Goal: Information Seeking & Learning: Check status

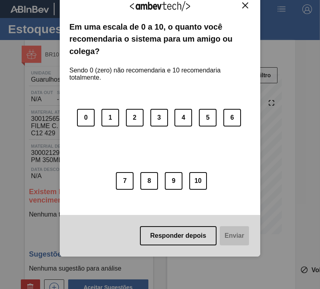
click at [242, 3] on img "Close" at bounding box center [245, 5] width 6 height 6
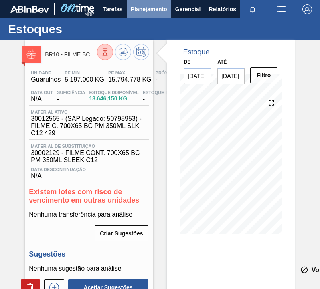
click at [152, 9] on span "Planejamento" at bounding box center [149, 9] width 36 height 10
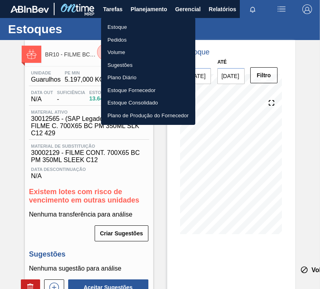
click at [117, 79] on li "Plano Diário" at bounding box center [148, 77] width 94 height 13
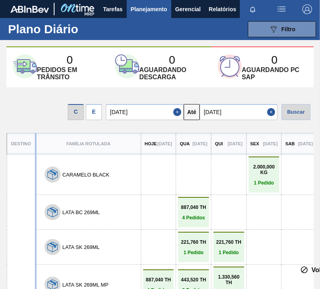
click at [99, 115] on div "E" at bounding box center [94, 112] width 16 height 16
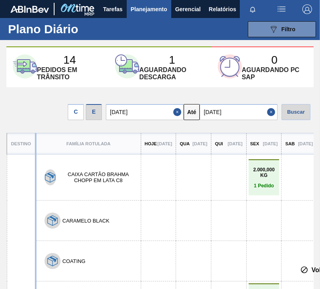
drag, startPoint x: 250, startPoint y: 168, endPoint x: 252, endPoint y: 195, distance: 26.9
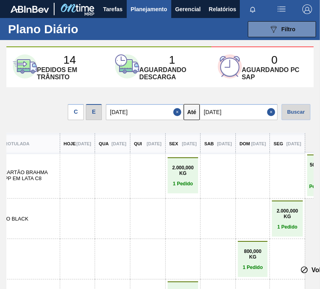
scroll to position [3, 100]
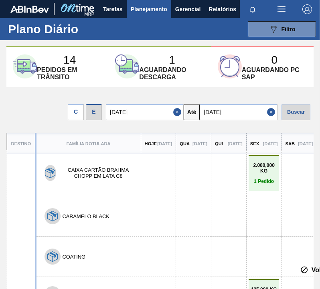
drag, startPoint x: 107, startPoint y: 209, endPoint x: 38, endPoint y: 209, distance: 68.1
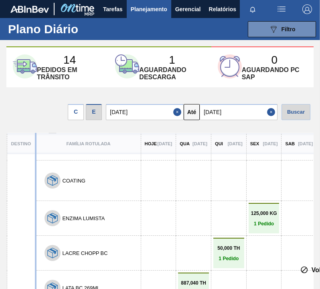
drag, startPoint x: 137, startPoint y: 218, endPoint x: 130, endPoint y: 247, distance: 30.2
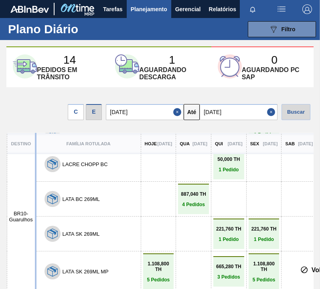
scroll to position [191, 0]
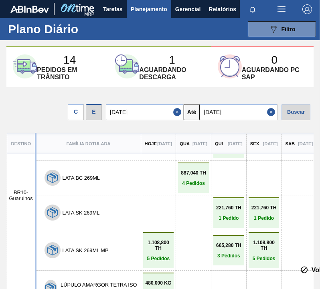
drag, startPoint x: 186, startPoint y: 208, endPoint x: 180, endPoint y: 233, distance: 25.0
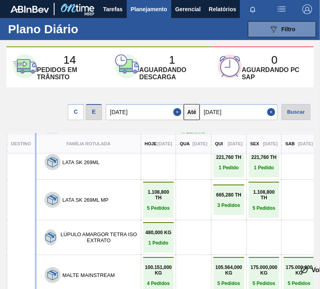
drag, startPoint x: 184, startPoint y: 207, endPoint x: 176, endPoint y: 240, distance: 33.6
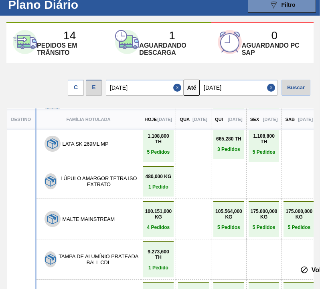
scroll to position [35, 0]
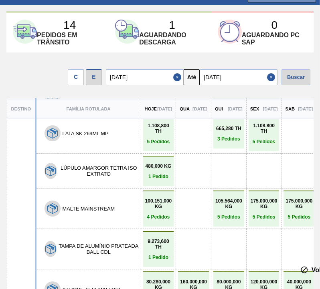
drag, startPoint x: 186, startPoint y: 216, endPoint x: 184, endPoint y: 246, distance: 30.9
drag, startPoint x: 208, startPoint y: 181, endPoint x: 199, endPoint y: 221, distance: 41.2
drag, startPoint x: 214, startPoint y: 229, endPoint x: 226, endPoint y: 230, distance: 12.4
drag, startPoint x: 213, startPoint y: 232, endPoint x: 216, endPoint y: 187, distance: 44.6
drag, startPoint x: 198, startPoint y: 186, endPoint x: 189, endPoint y: 222, distance: 36.8
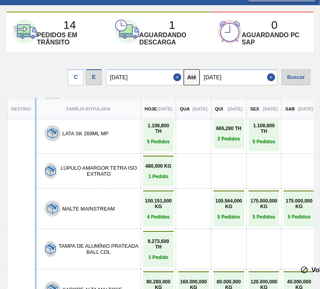
drag, startPoint x: 161, startPoint y: 263, endPoint x: 155, endPoint y: 182, distance: 81.5
drag, startPoint x: 197, startPoint y: 230, endPoint x: 216, endPoint y: 175, distance: 57.9
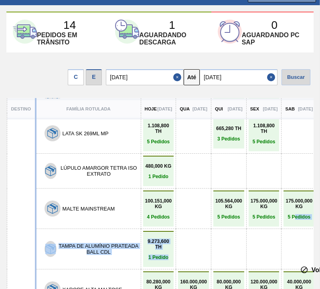
drag, startPoint x: 312, startPoint y: 228, endPoint x: 311, endPoint y: 208, distance: 19.6
click at [315, 200] on div "14 Pedidos em trânsito 1 Aguardando descarga 0 Aguardando PC SAP C E [DATE] Até…" at bounding box center [160, 127] width 320 height 231
click at [310, 236] on div at bounding box center [298, 249] width 27 height 26
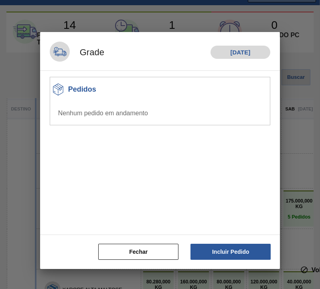
click at [287, 37] on div at bounding box center [160, 144] width 320 height 289
click at [157, 255] on button "Fechar" at bounding box center [138, 252] width 80 height 16
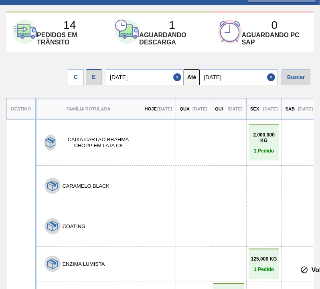
drag, startPoint x: 262, startPoint y: 111, endPoint x: 259, endPoint y: 130, distance: 19.0
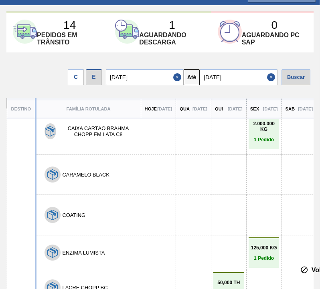
drag, startPoint x: 244, startPoint y: 127, endPoint x: 243, endPoint y: 163, distance: 36.1
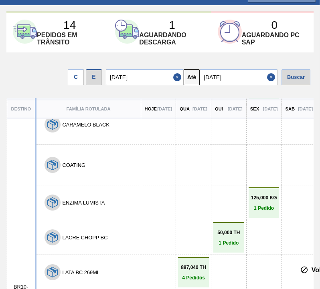
drag, startPoint x: 244, startPoint y: 220, endPoint x: 244, endPoint y: 144, distance: 76.5
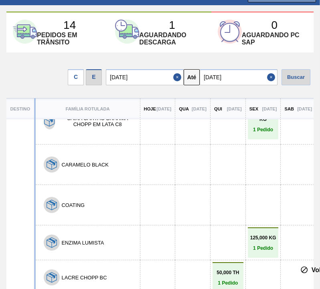
drag, startPoint x: 236, startPoint y: 208, endPoint x: 230, endPoint y: 127, distance: 80.3
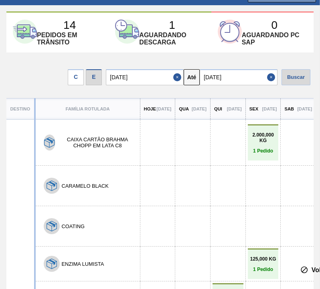
drag, startPoint x: 173, startPoint y: 175, endPoint x: 167, endPoint y: 117, distance: 57.5
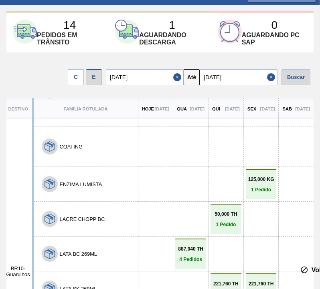
drag, startPoint x: 149, startPoint y: 163, endPoint x: 156, endPoint y: 207, distance: 44.1
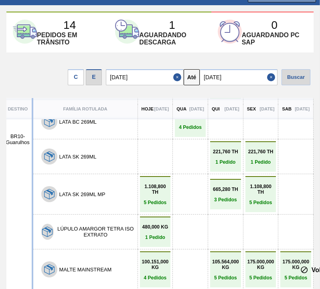
scroll to position [273, 3]
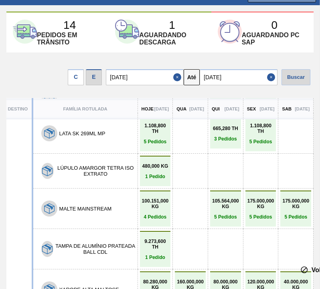
drag, startPoint x: 167, startPoint y: 168, endPoint x: 163, endPoint y: 203, distance: 34.7
drag, startPoint x: 220, startPoint y: 71, endPoint x: 230, endPoint y: 0, distance: 71.2
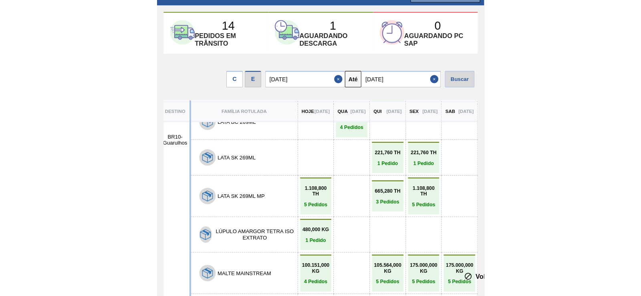
scroll to position [33, 0]
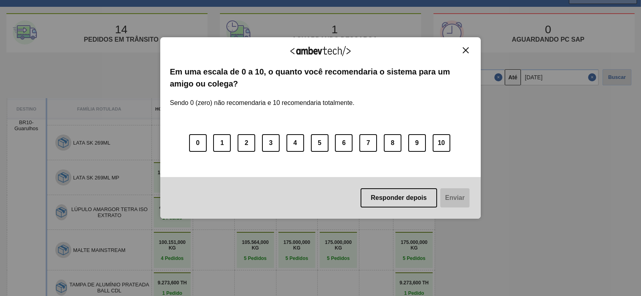
drag, startPoint x: 163, startPoint y: 89, endPoint x: 193, endPoint y: 74, distance: 33.5
click at [319, 50] on img "Close" at bounding box center [466, 50] width 6 height 6
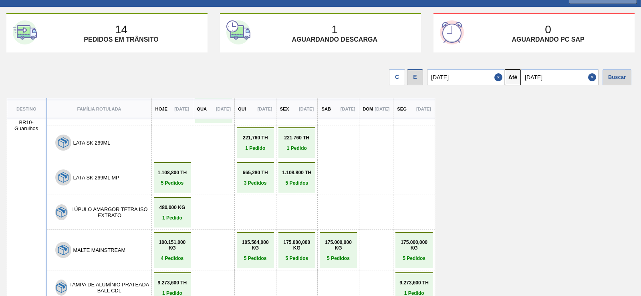
drag, startPoint x: 220, startPoint y: 206, endPoint x: 217, endPoint y: 63, distance: 143.5
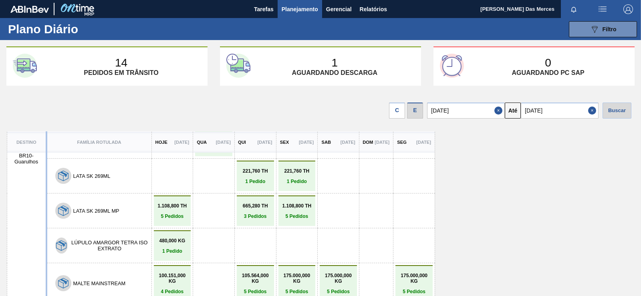
drag, startPoint x: 638, startPoint y: 178, endPoint x: 598, endPoint y: 40, distance: 143.4
click at [289, 12] on span "Planejamento" at bounding box center [300, 9] width 36 height 10
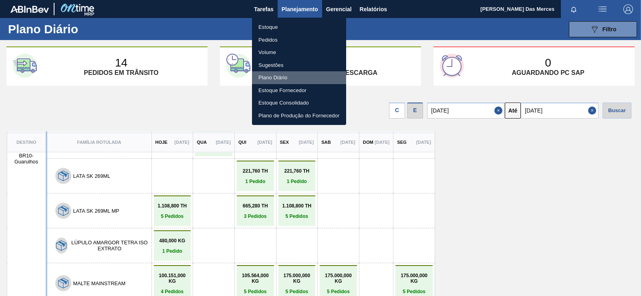
click at [284, 76] on li "Plano Diário" at bounding box center [299, 77] width 94 height 13
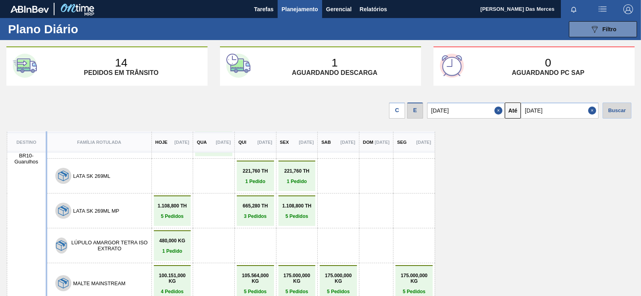
click at [299, 6] on span "Planejamento" at bounding box center [300, 9] width 36 height 10
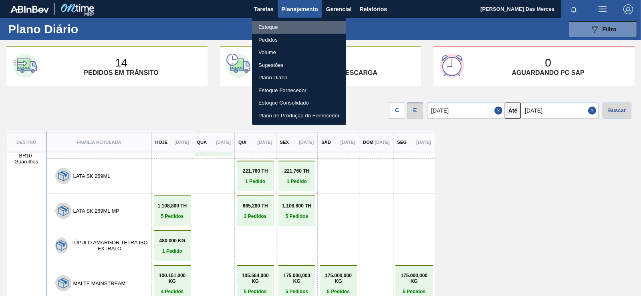
click at [266, 23] on li "Estoque" at bounding box center [299, 27] width 94 height 13
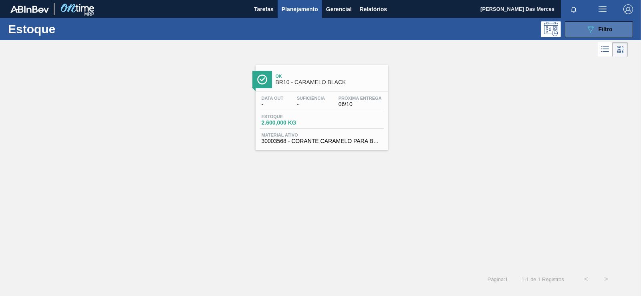
click at [319, 28] on button "089F7B8B-B2A5-4AFE-B5C0-19BA573D28AC Filtro" at bounding box center [599, 29] width 68 height 16
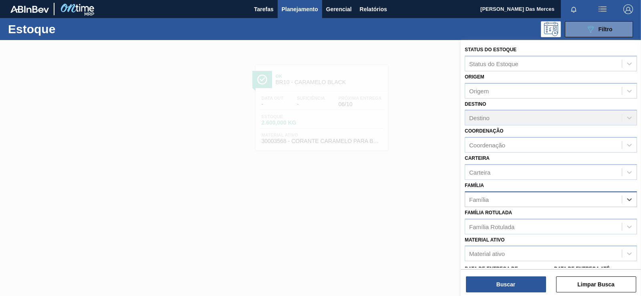
type input "c"
type input "enzima"
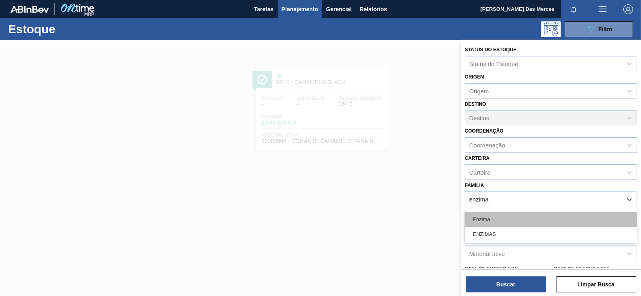
click at [319, 225] on div "Enzima" at bounding box center [551, 219] width 172 height 15
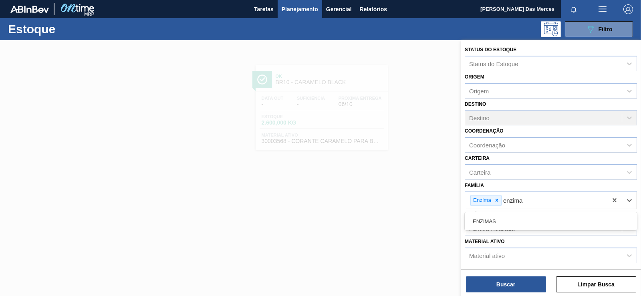
type input "enzimas"
click at [319, 217] on div "ENZIMAS" at bounding box center [551, 221] width 172 height 15
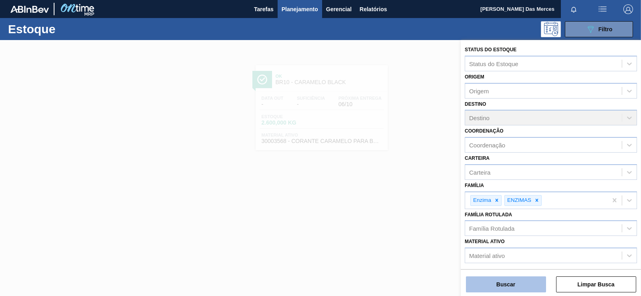
click at [319, 286] on button "Buscar" at bounding box center [506, 284] width 80 height 16
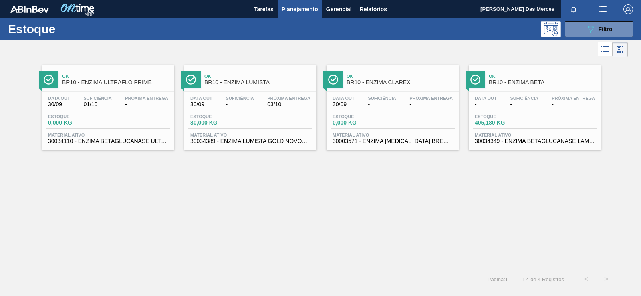
click at [234, 129] on div "Data [DATE] Suficiência - Próxima Entrega 03/10 Estoque 30,000 KG Material ativ…" at bounding box center [250, 119] width 132 height 54
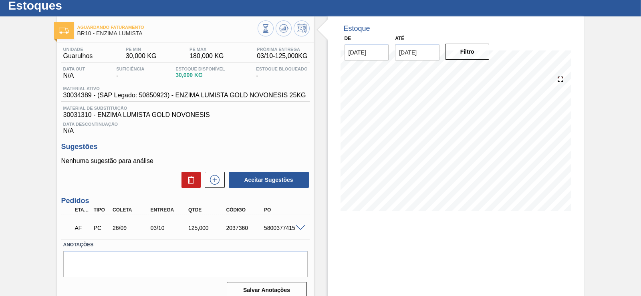
scroll to position [48, 0]
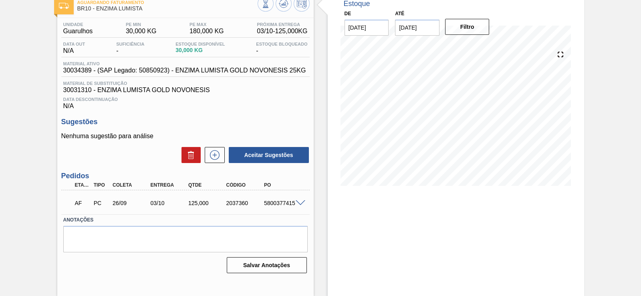
drag, startPoint x: 202, startPoint y: 186, endPoint x: 196, endPoint y: 211, distance: 25.6
click at [303, 203] on span at bounding box center [301, 203] width 10 height 6
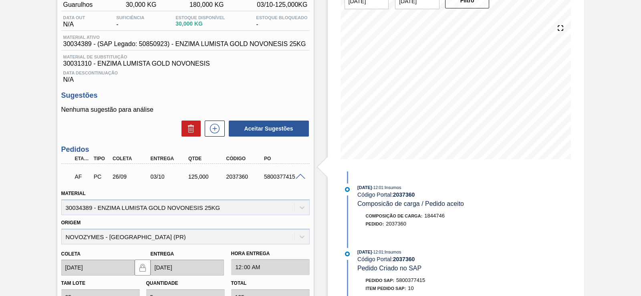
drag, startPoint x: 324, startPoint y: 153, endPoint x: 327, endPoint y: 204, distance: 50.9
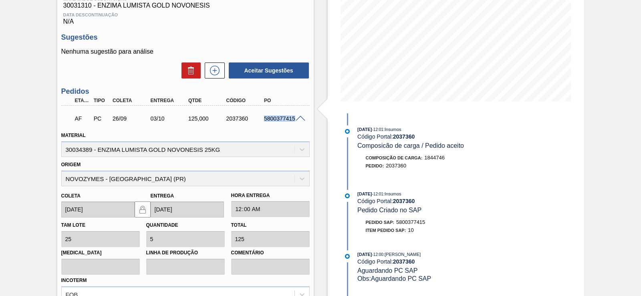
drag, startPoint x: 264, startPoint y: 120, endPoint x: 298, endPoint y: 123, distance: 34.6
click at [298, 123] on div "AF PC 26/09 03/10 125,000 2037360 5800377415" at bounding box center [185, 118] width 248 height 20
copy div "5800377415"
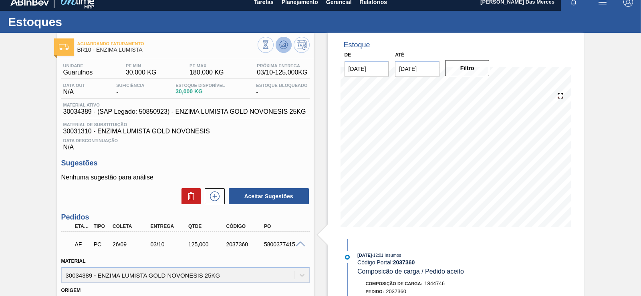
scroll to position [0, 0]
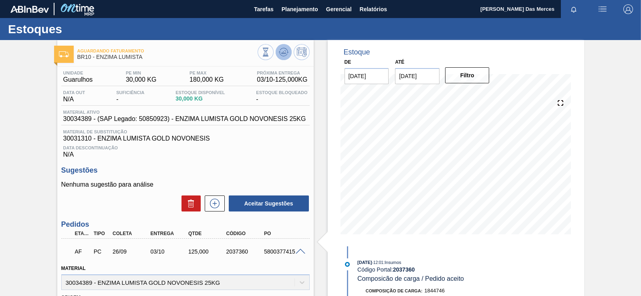
drag, startPoint x: 277, startPoint y: 175, endPoint x: 289, endPoint y: 48, distance: 127.5
click at [294, 2] on button "Planejamento" at bounding box center [300, 9] width 44 height 18
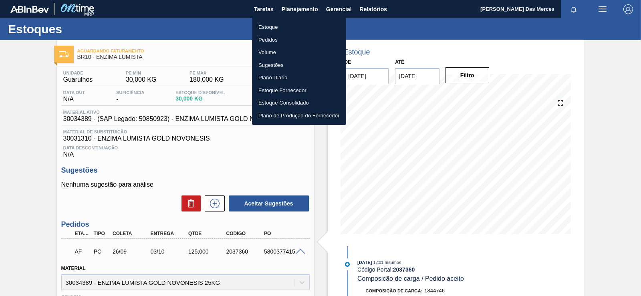
click at [271, 79] on li "Plano Diário" at bounding box center [299, 77] width 94 height 13
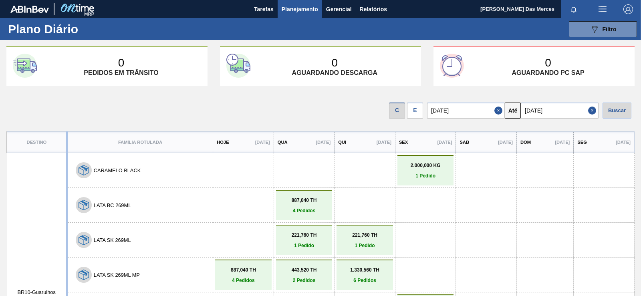
click at [307, 4] on span "Planejamento" at bounding box center [300, 9] width 36 height 10
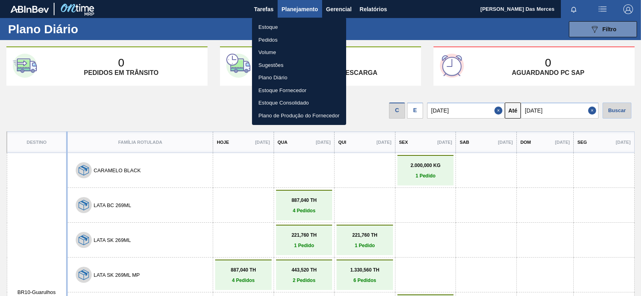
click at [276, 24] on li "Estoque" at bounding box center [299, 27] width 94 height 13
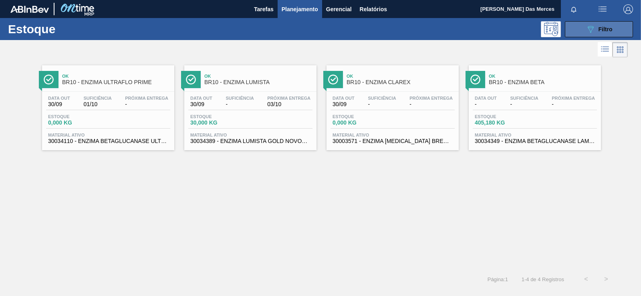
click at [319, 24] on div "089F7B8B-B2A5-4AFE-B5C0-19BA573D28AC Filtro" at bounding box center [599, 29] width 27 height 10
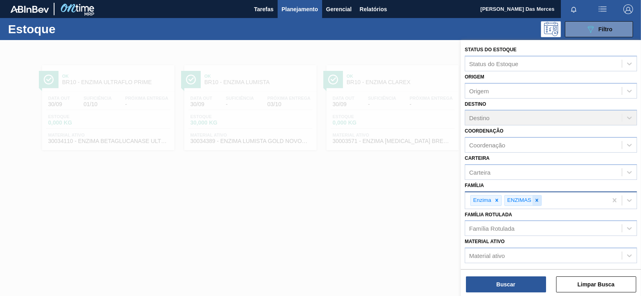
click at [319, 200] on div at bounding box center [537, 201] width 9 height 10
click at [319, 202] on icon at bounding box center [497, 201] width 6 height 6
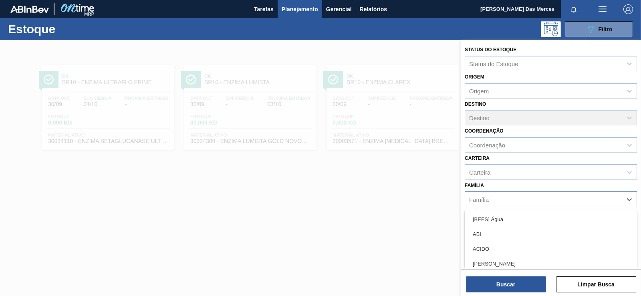
click at [319, 202] on div "Família" at bounding box center [543, 200] width 157 height 12
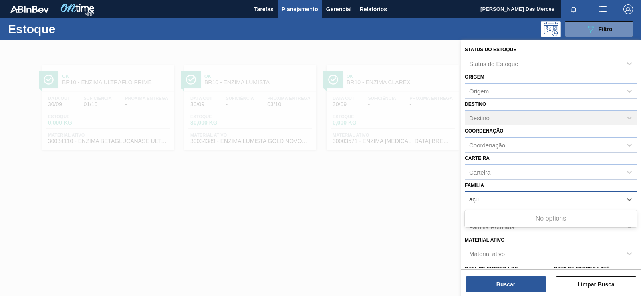
type input "aç"
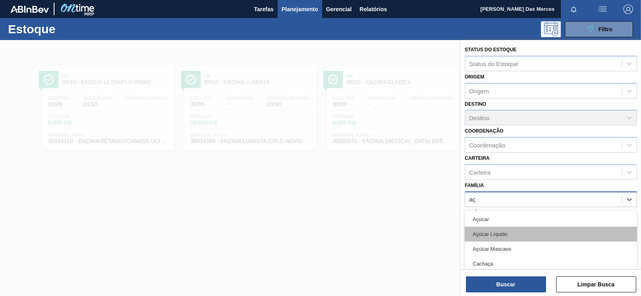
click at [319, 233] on div "Açúcar Líquido" at bounding box center [551, 234] width 172 height 15
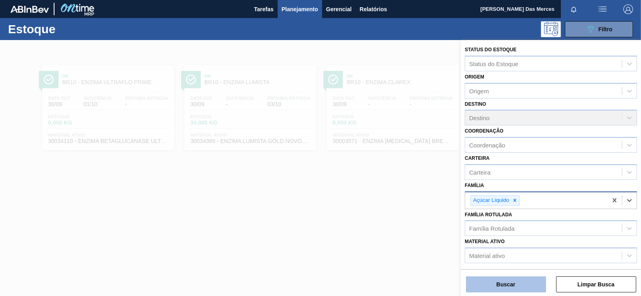
click at [319, 284] on button "Buscar" at bounding box center [506, 284] width 80 height 16
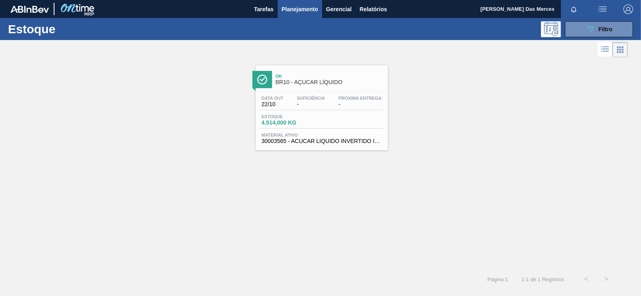
click at [306, 111] on div "Data [DATE] Suficiência - Próxima Entrega - Estoque 4.514,000 KG Material ativo…" at bounding box center [322, 119] width 132 height 54
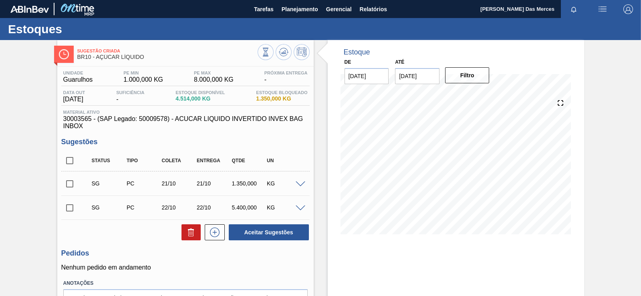
click at [319, 80] on input "[DATE]" at bounding box center [417, 76] width 44 height 16
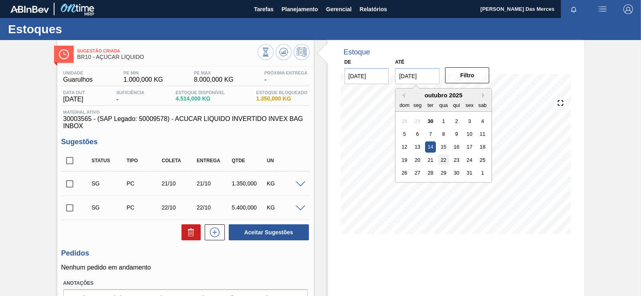
click at [319, 164] on div "22" at bounding box center [443, 160] width 11 height 11
type input "[DATE]"
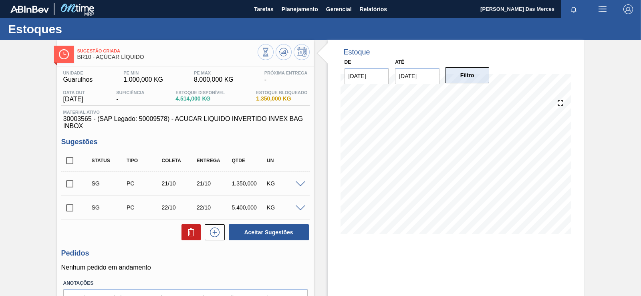
click at [319, 80] on button "Filtro" at bounding box center [467, 75] width 44 height 16
drag, startPoint x: 581, startPoint y: 69, endPoint x: 580, endPoint y: 113, distance: 44.1
click at [281, 54] on icon at bounding box center [283, 52] width 5 height 4
click at [283, 54] on icon at bounding box center [283, 52] width 5 height 4
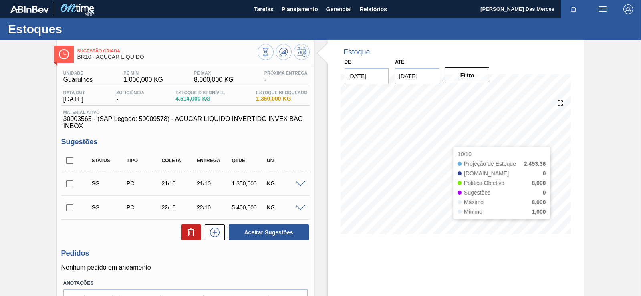
drag, startPoint x: 446, startPoint y: 217, endPoint x: 420, endPoint y: 10, distance: 207.9
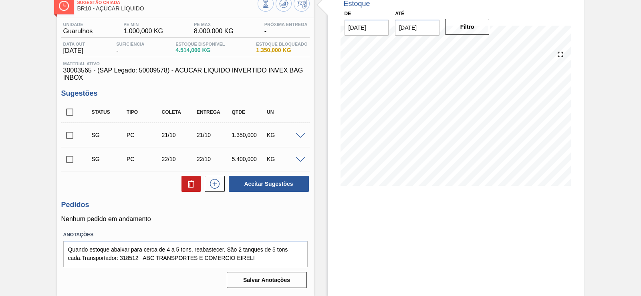
scroll to position [32, 0]
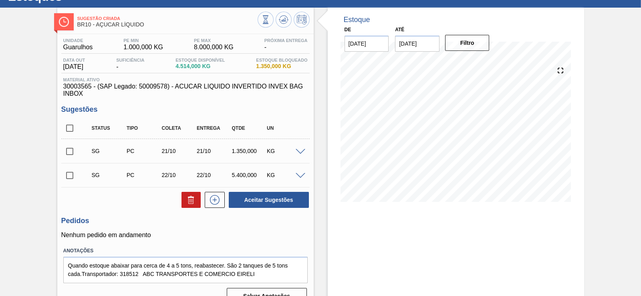
drag, startPoint x: 398, startPoint y: 188, endPoint x: 401, endPoint y: 64, distance: 123.8
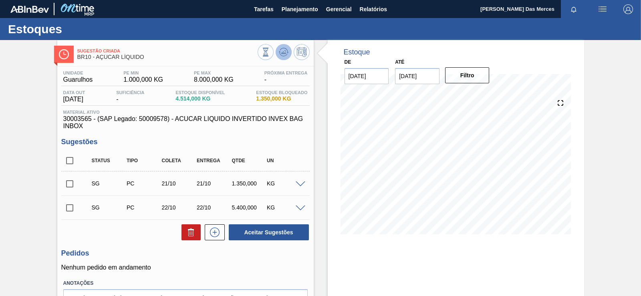
click at [284, 51] on icon at bounding box center [284, 51] width 1 height 3
click at [284, 43] on div "Sugestão Criada BR10 - AÇÚCAR LÍQUIDO" at bounding box center [185, 51] width 256 height 22
click at [282, 49] on icon at bounding box center [284, 52] width 10 height 10
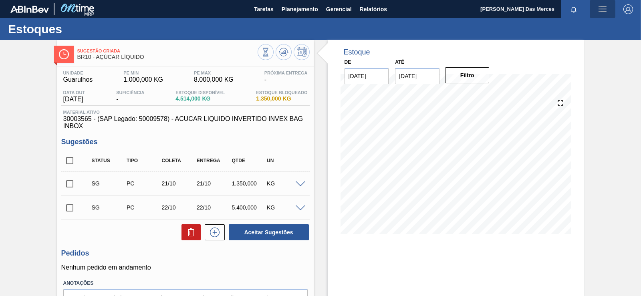
click at [319, 5] on img "button" at bounding box center [603, 9] width 10 height 10
click at [319, 32] on div at bounding box center [320, 148] width 641 height 296
click at [319, 9] on span "Gerencial" at bounding box center [339, 9] width 26 height 10
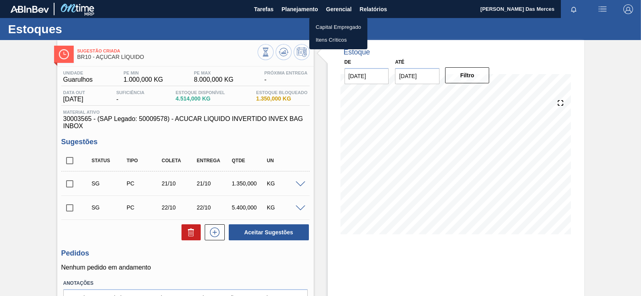
click at [319, 7] on div at bounding box center [320, 148] width 641 height 296
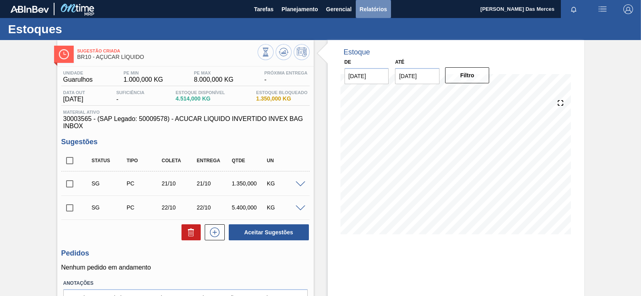
click at [319, 8] on span "Relatórios" at bounding box center [373, 9] width 27 height 10
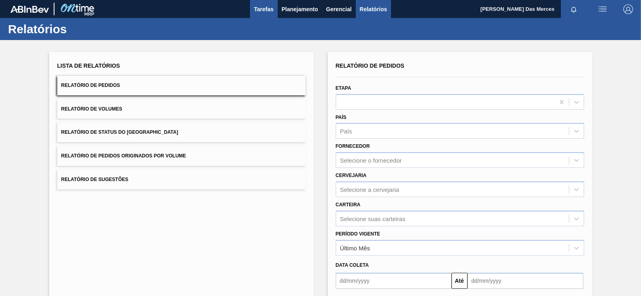
click at [258, 13] on span "Tarefas" at bounding box center [264, 9] width 20 height 10
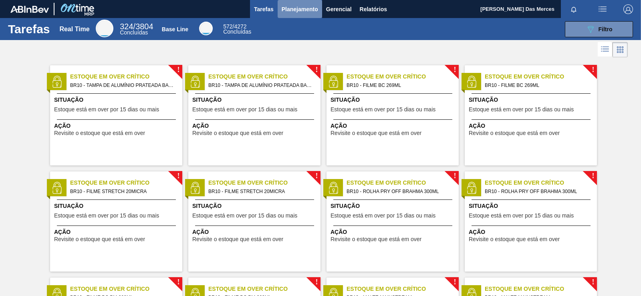
click at [294, 13] on span "Planejamento" at bounding box center [300, 9] width 36 height 10
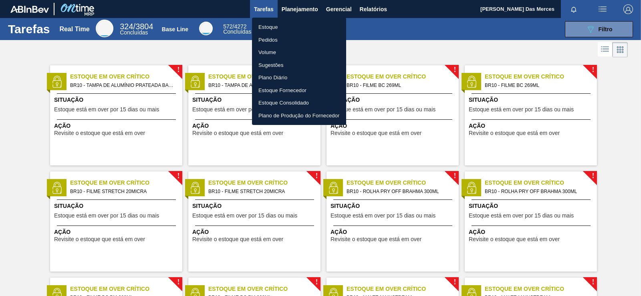
click at [319, 79] on div at bounding box center [320, 148] width 641 height 296
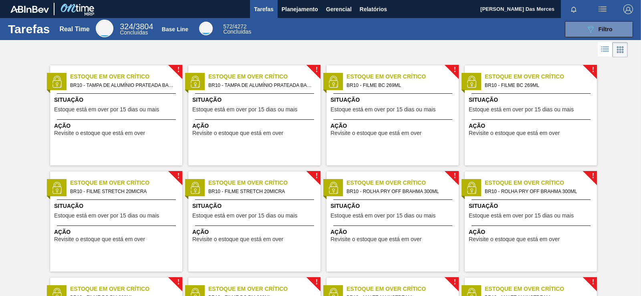
drag, startPoint x: 641, startPoint y: 39, endPoint x: 638, endPoint y: 190, distance: 151.1
click at [319, 0] on body "Tarefas Planejamento Gerencial Relatórios [PERSON_NAME] Das Merces Marcar todas…" at bounding box center [320, 0] width 641 height 0
click at [73, 9] on img at bounding box center [77, 9] width 39 height 18
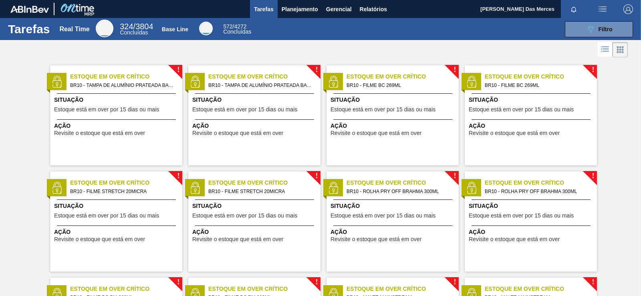
drag, startPoint x: 50, startPoint y: 12, endPoint x: 34, endPoint y: 12, distance: 16.0
click at [49, 12] on div at bounding box center [53, 9] width 87 height 18
click at [33, 12] on img at bounding box center [29, 9] width 38 height 7
click at [26, 31] on h1 "Tarefas" at bounding box center [29, 28] width 42 height 9
click at [319, 12] on button "Gerencial" at bounding box center [339, 9] width 34 height 18
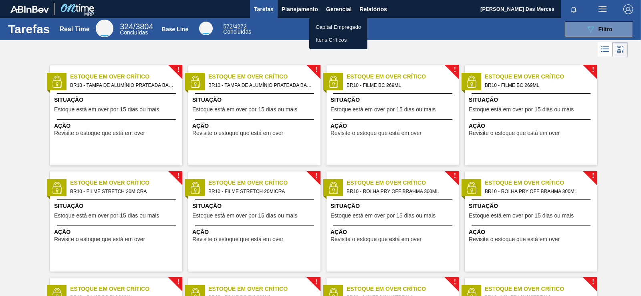
click at [311, 12] on div at bounding box center [320, 148] width 641 height 296
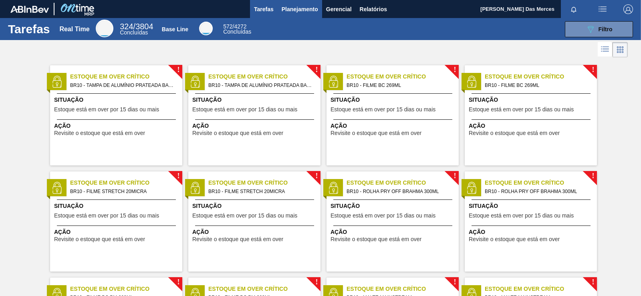
click at [307, 12] on span "Planejamento" at bounding box center [300, 9] width 36 height 10
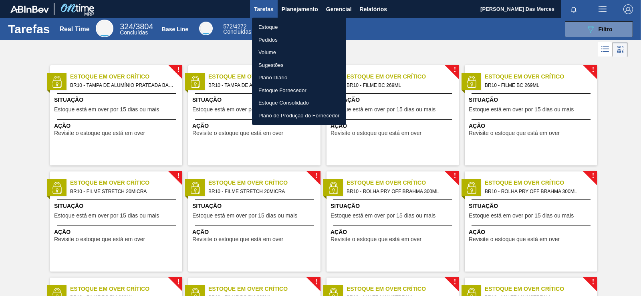
click at [276, 27] on li "Estoque" at bounding box center [299, 27] width 94 height 13
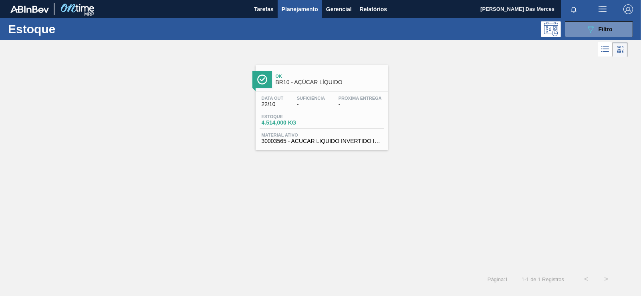
click at [299, 119] on div "Estoque 4.514,000 KG" at bounding box center [290, 120] width 60 height 12
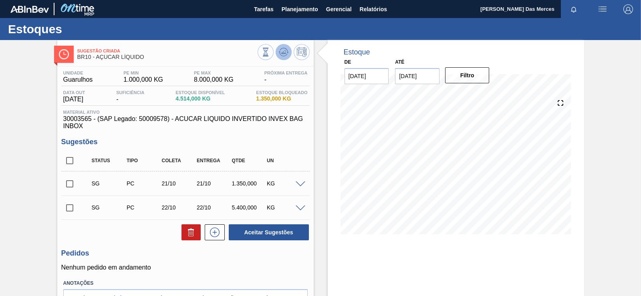
click at [282, 54] on icon at bounding box center [284, 52] width 10 height 10
click at [281, 61] on div at bounding box center [284, 53] width 52 height 18
click at [283, 55] on icon at bounding box center [284, 52] width 10 height 10
drag, startPoint x: 257, startPoint y: 153, endPoint x: 264, endPoint y: 93, distance: 60.5
click at [285, 50] on icon at bounding box center [284, 52] width 10 height 10
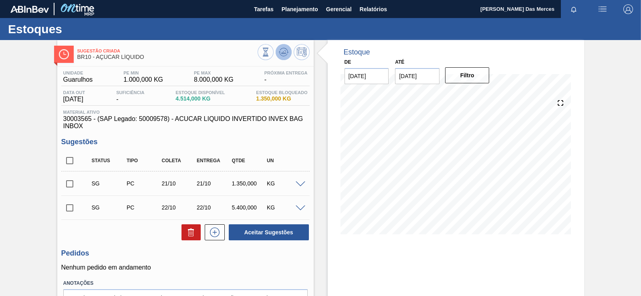
click at [289, 51] on button at bounding box center [284, 52] width 16 height 16
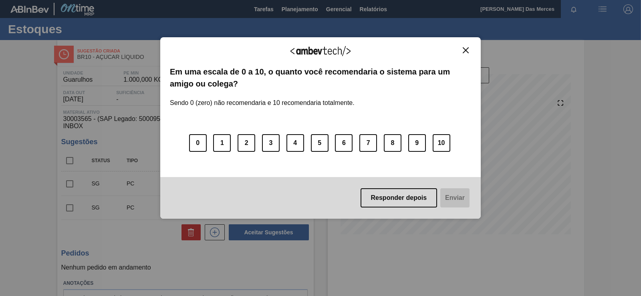
click at [319, 49] on button "Close" at bounding box center [465, 50] width 11 height 7
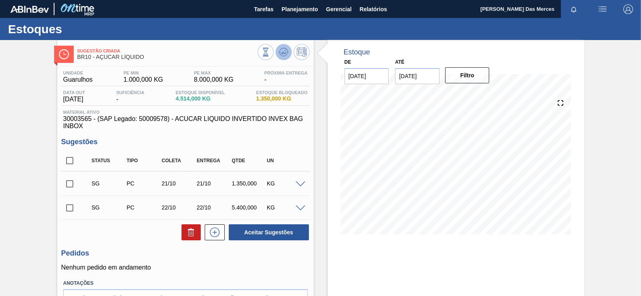
click at [283, 53] on icon at bounding box center [283, 53] width 1 height 2
click at [277, 54] on button at bounding box center [284, 52] width 16 height 16
click at [281, 50] on icon at bounding box center [284, 52] width 10 height 10
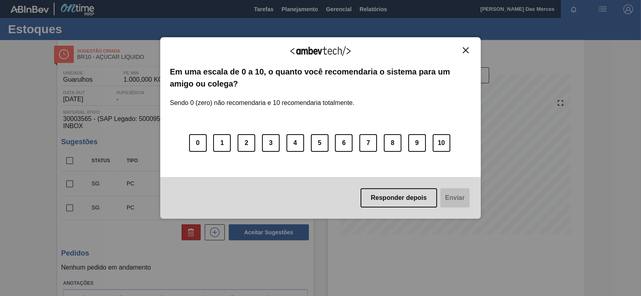
click at [319, 47] on button "Close" at bounding box center [465, 50] width 11 height 7
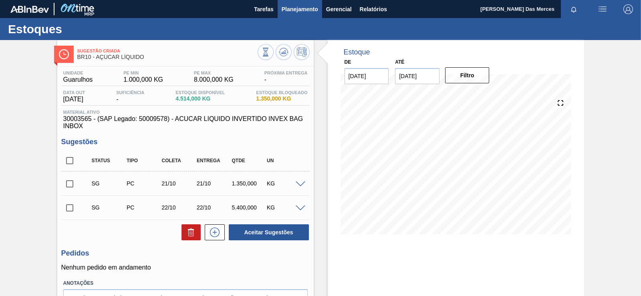
click at [312, 8] on span "Planejamento" at bounding box center [300, 9] width 36 height 10
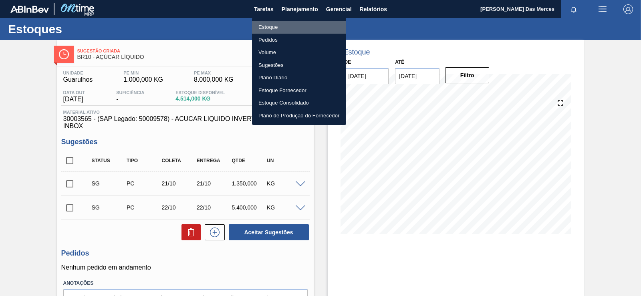
click at [276, 28] on li "Estoque" at bounding box center [299, 27] width 94 height 13
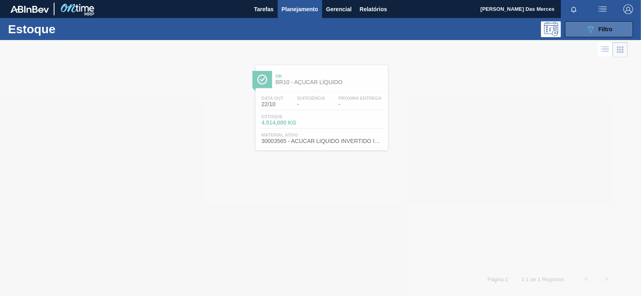
click at [319, 32] on div "089F7B8B-B2A5-4AFE-B5C0-19BA573D28AC Filtro" at bounding box center [599, 29] width 27 height 10
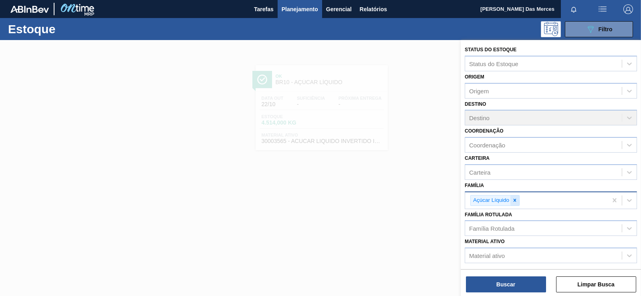
click at [319, 198] on icon at bounding box center [515, 201] width 6 height 6
type input "enzima"
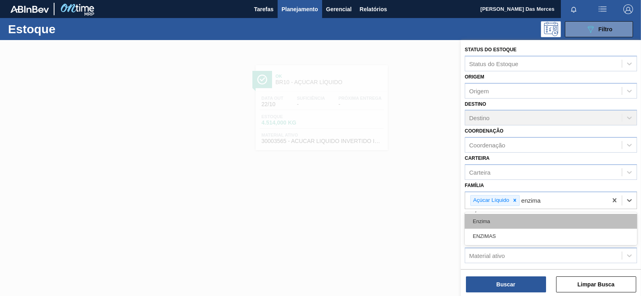
click at [319, 228] on div "Enzima" at bounding box center [551, 221] width 172 height 15
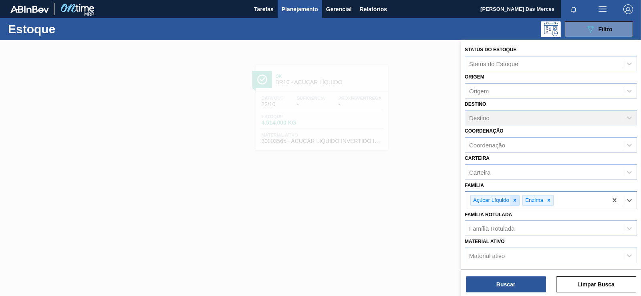
click at [319, 203] on icon at bounding box center [515, 201] width 6 height 6
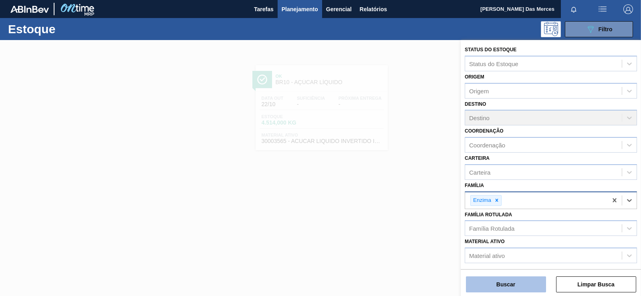
click at [319, 286] on button "Buscar" at bounding box center [506, 284] width 80 height 16
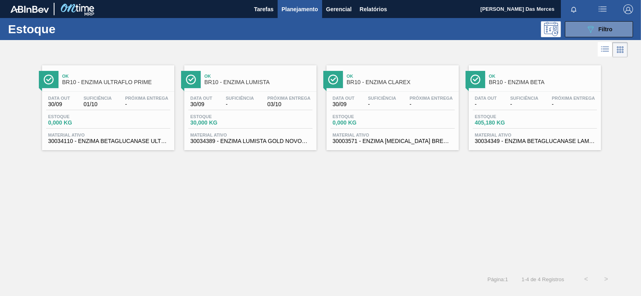
click at [258, 125] on div "Estoque 30,000 KG" at bounding box center [250, 121] width 124 height 14
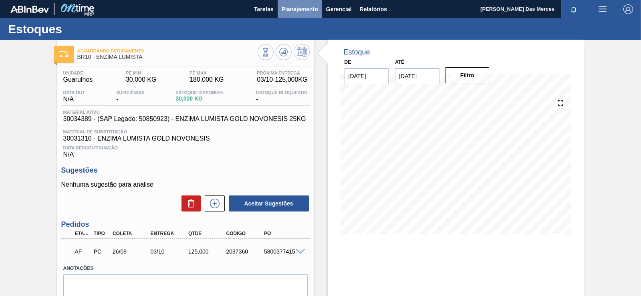
click at [310, 3] on button "Planejamento" at bounding box center [300, 9] width 44 height 18
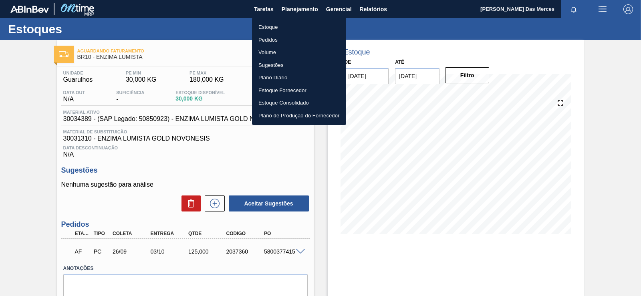
click at [292, 25] on li "Estoque" at bounding box center [299, 27] width 94 height 13
